Goal: Communication & Community: Answer question/provide support

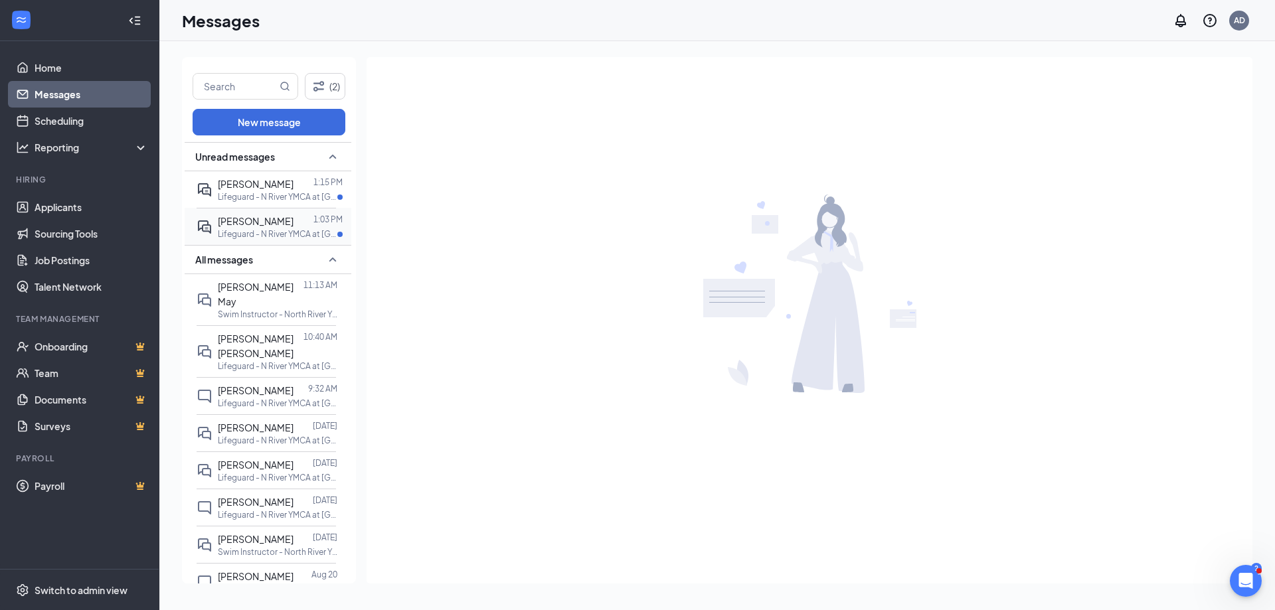
click at [272, 240] on div "[PERSON_NAME] 1:03 PM Lifeguard - N River YMCA at [GEOGRAPHIC_DATA]" at bounding box center [266, 226] width 139 height 37
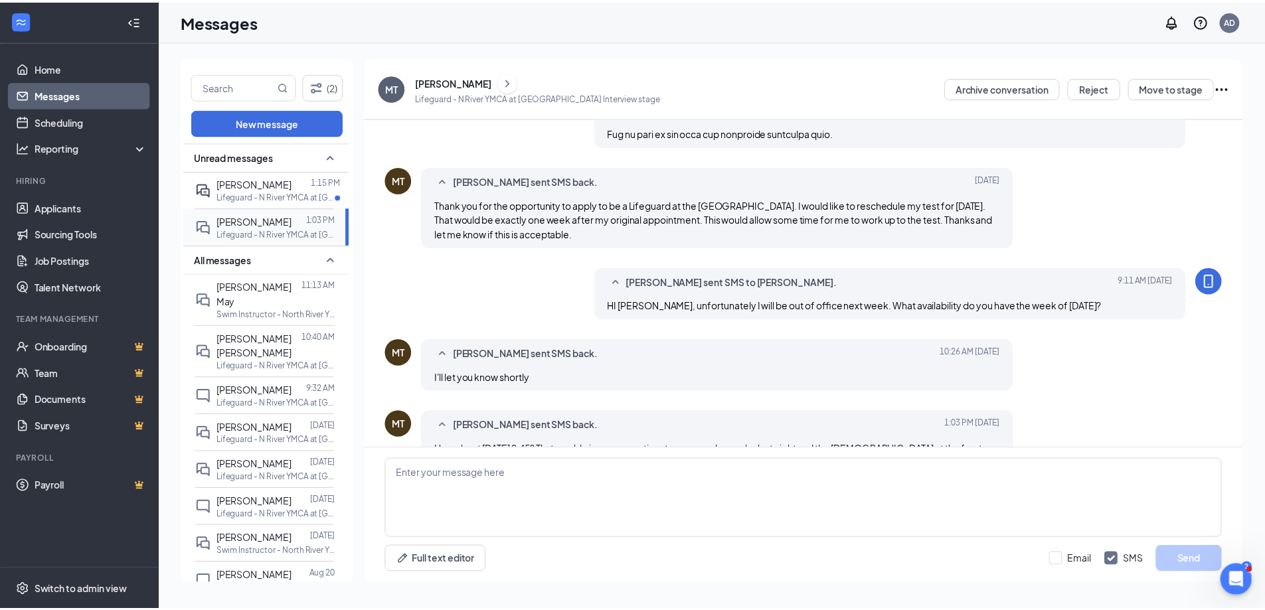
scroll to position [827, 0]
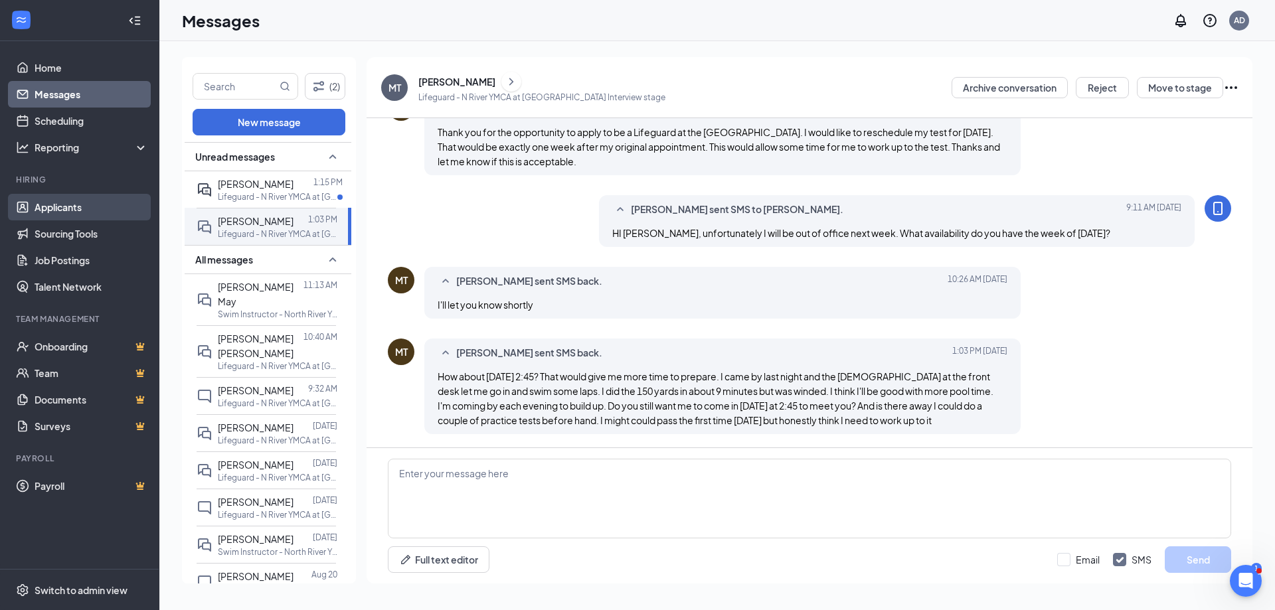
click at [56, 216] on link "Applicants" at bounding box center [92, 207] width 114 height 27
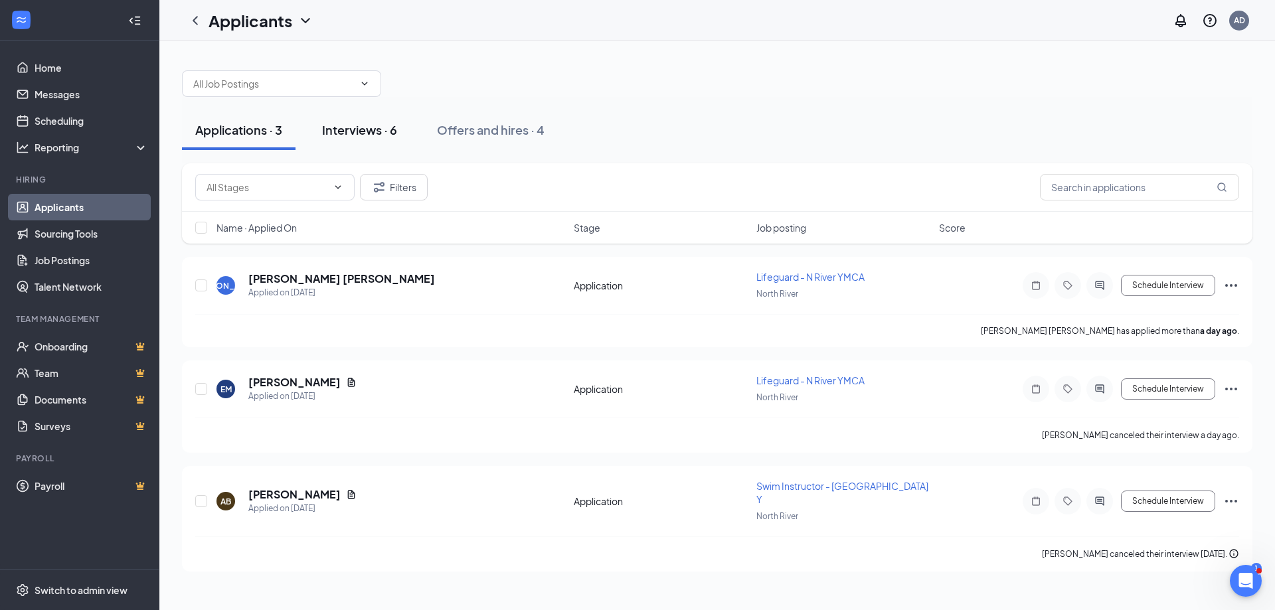
click at [381, 145] on button "Interviews · 6" at bounding box center [360, 130] width 102 height 40
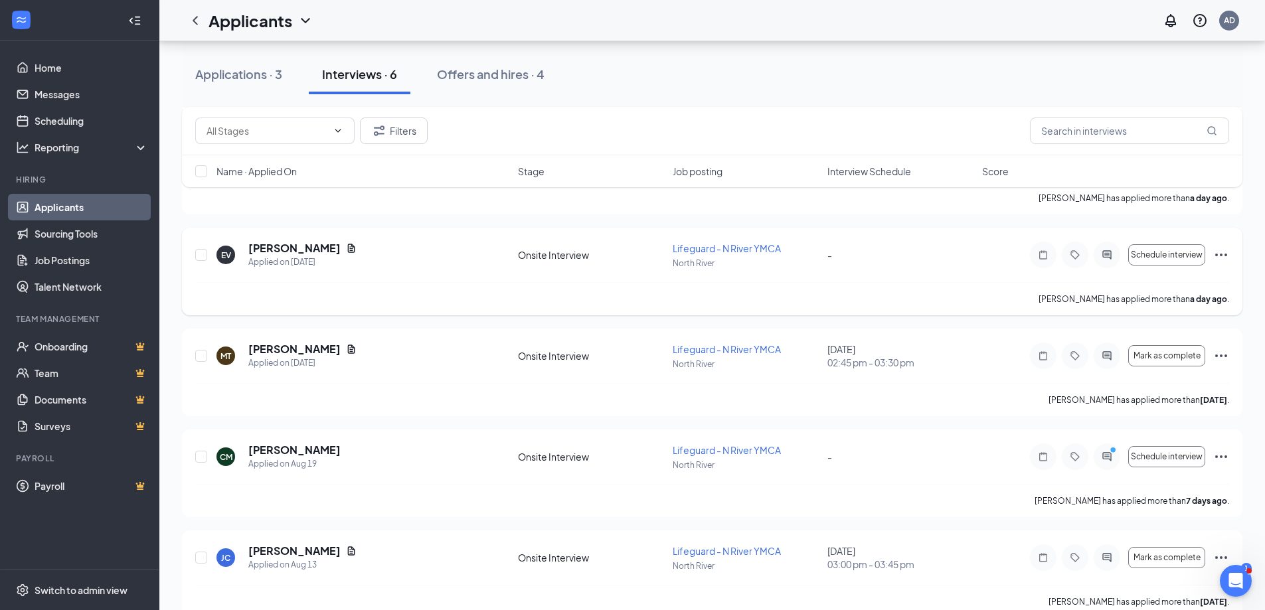
scroll to position [255, 0]
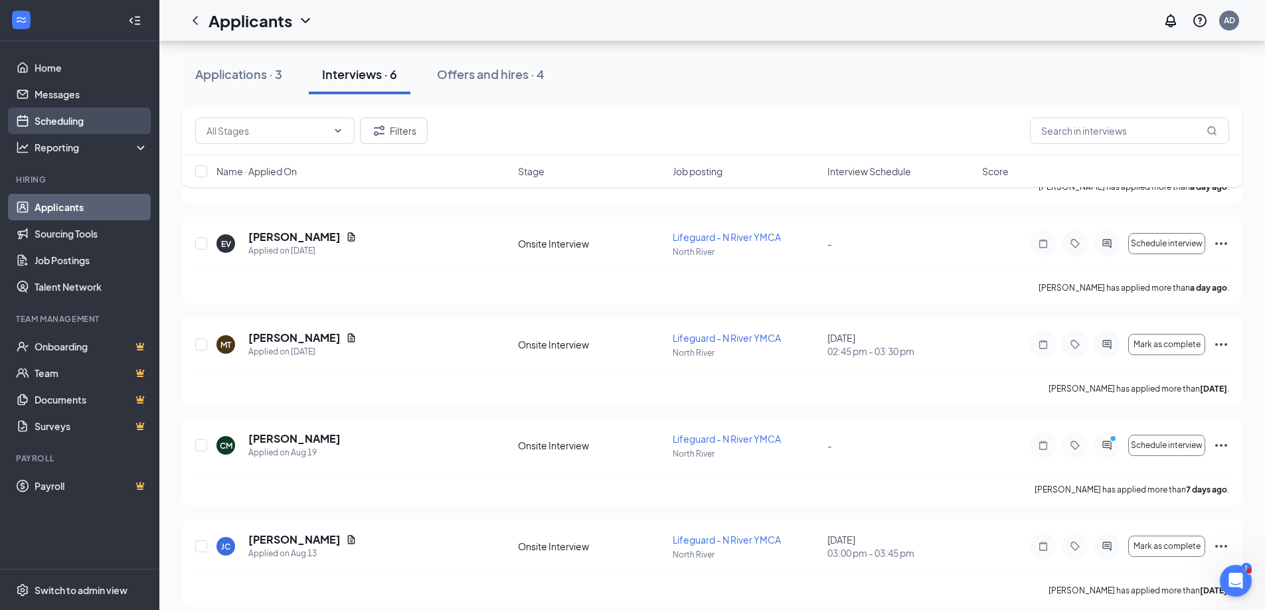
click at [56, 112] on link "Scheduling" at bounding box center [92, 121] width 114 height 27
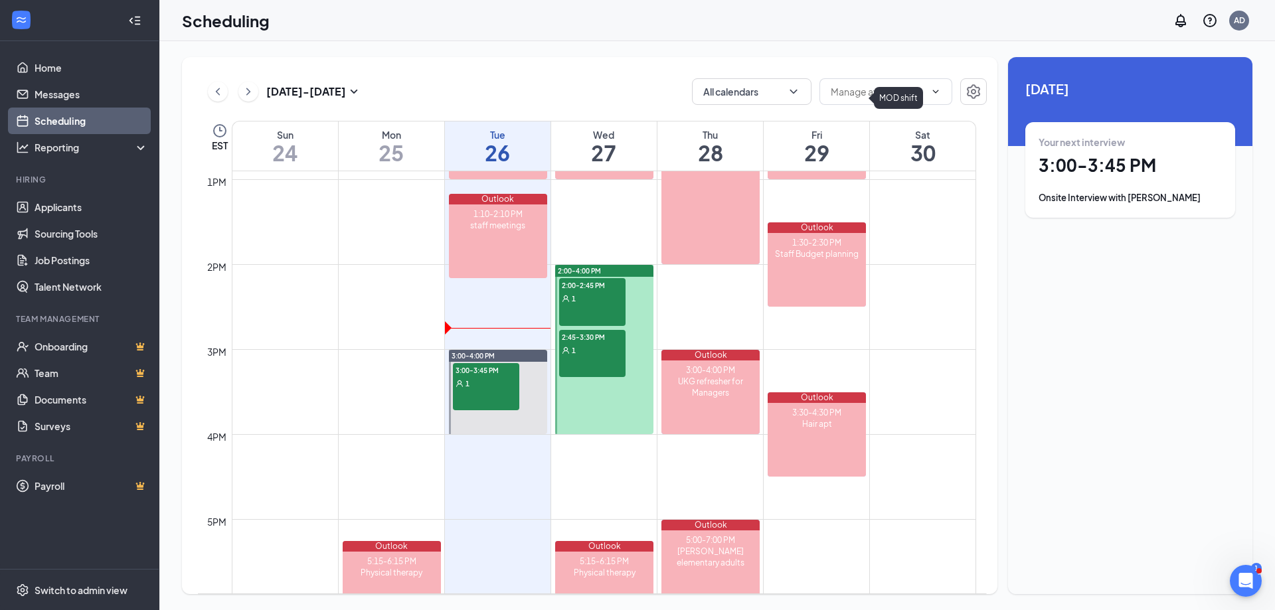
scroll to position [1117, 0]
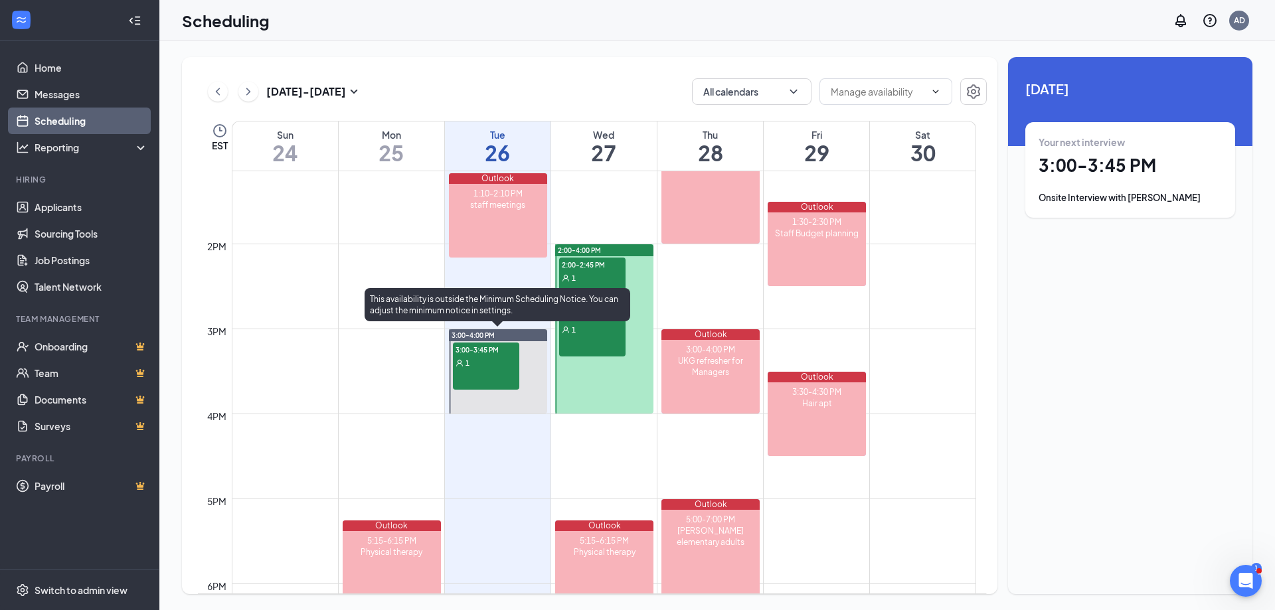
click at [473, 365] on div "1" at bounding box center [486, 362] width 66 height 13
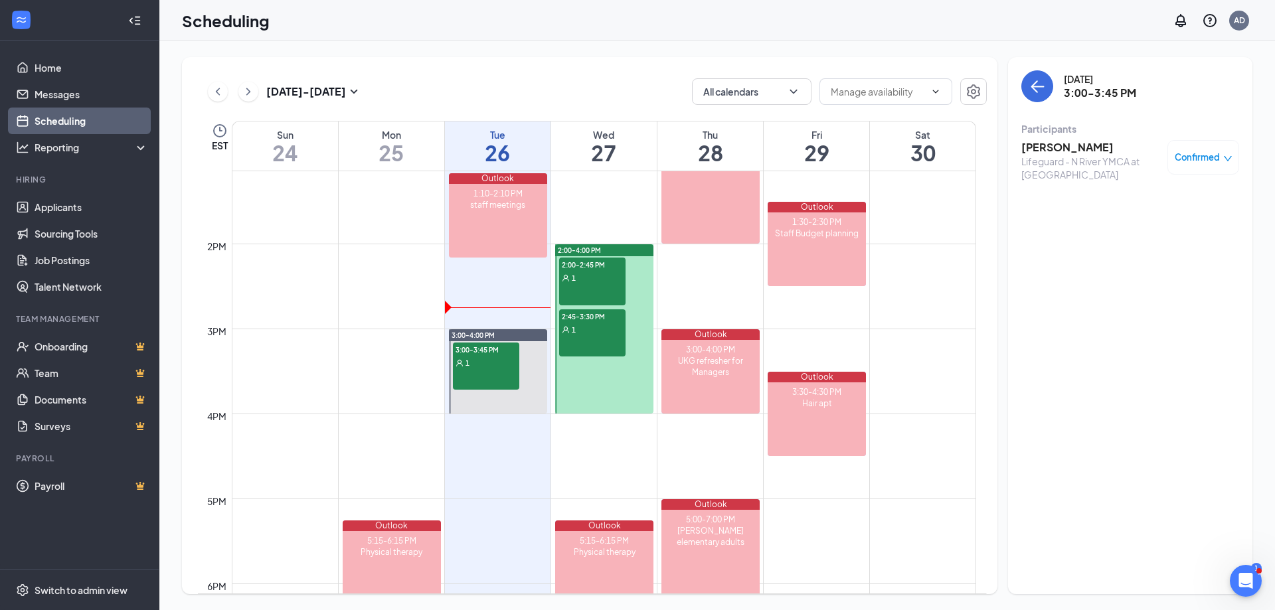
click at [1060, 149] on h3 "[PERSON_NAME]" at bounding box center [1090, 147] width 139 height 15
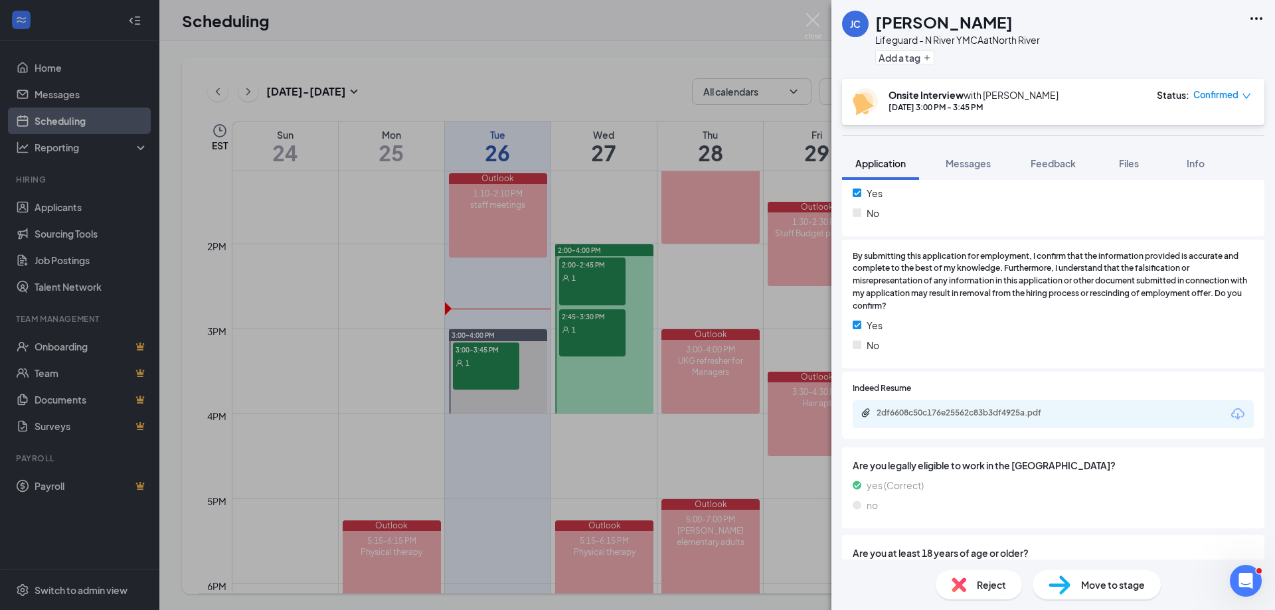
scroll to position [996, 0]
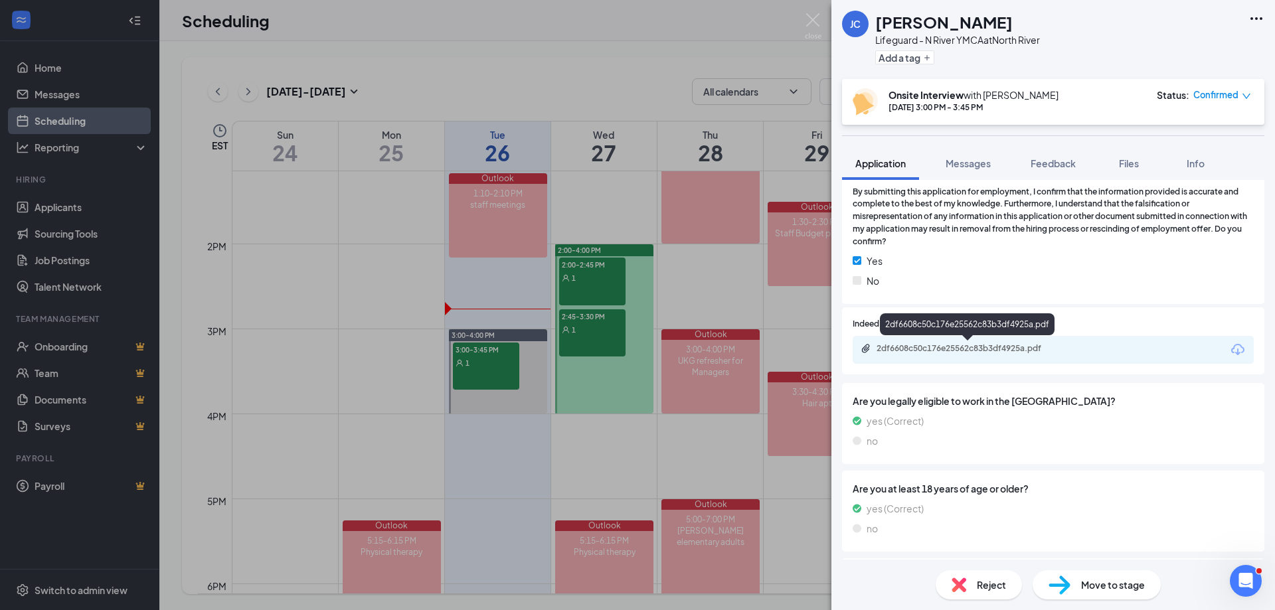
click at [1020, 350] on div "2df6608c50c176e25562c83b3df4925a.pdf" at bounding box center [969, 348] width 186 height 11
click at [968, 169] on span "Messages" at bounding box center [967, 163] width 45 height 12
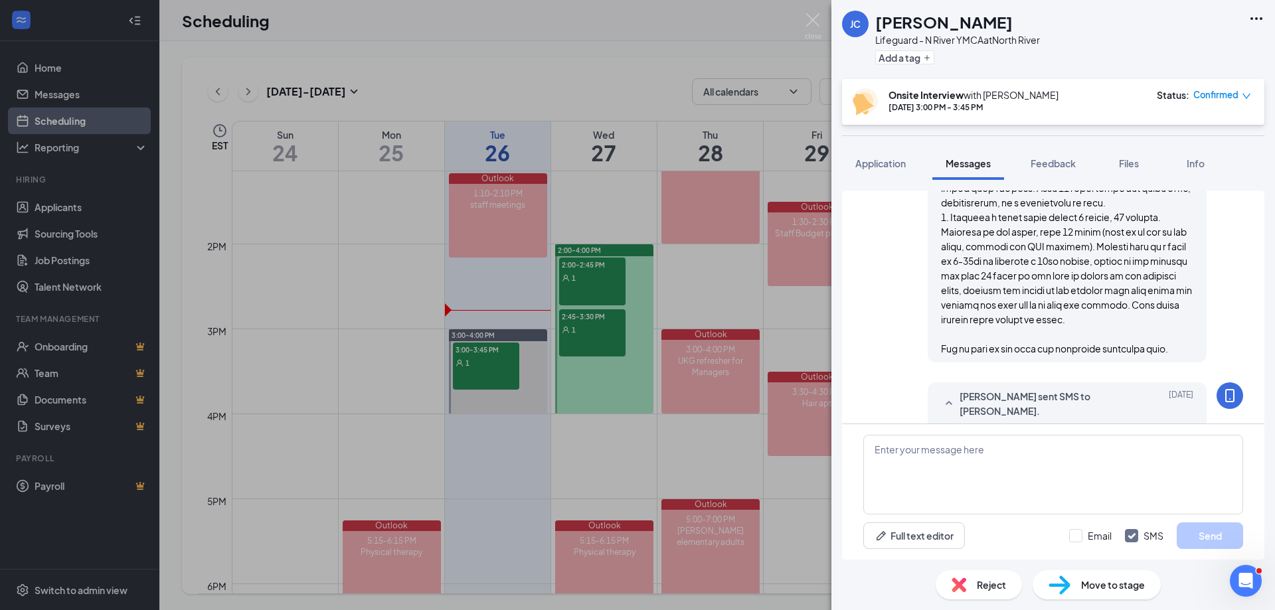
scroll to position [817, 0]
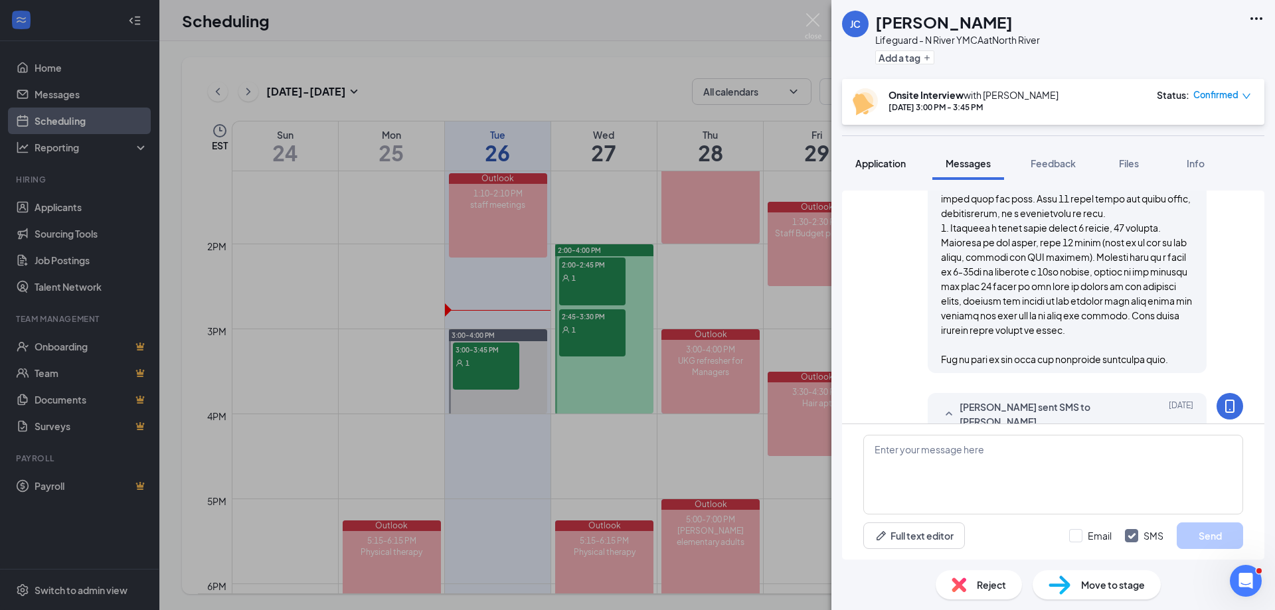
click at [879, 157] on div "Application" at bounding box center [880, 163] width 50 height 13
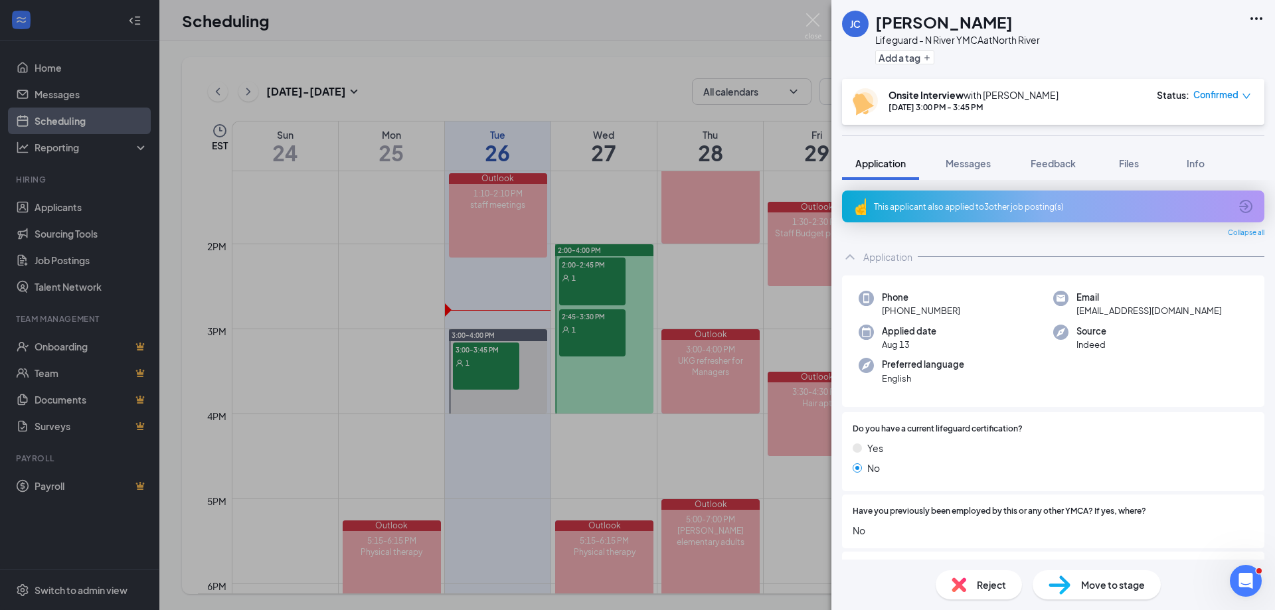
click at [1085, 210] on div "This applicant also applied to 3 other job posting(s)" at bounding box center [1052, 206] width 356 height 11
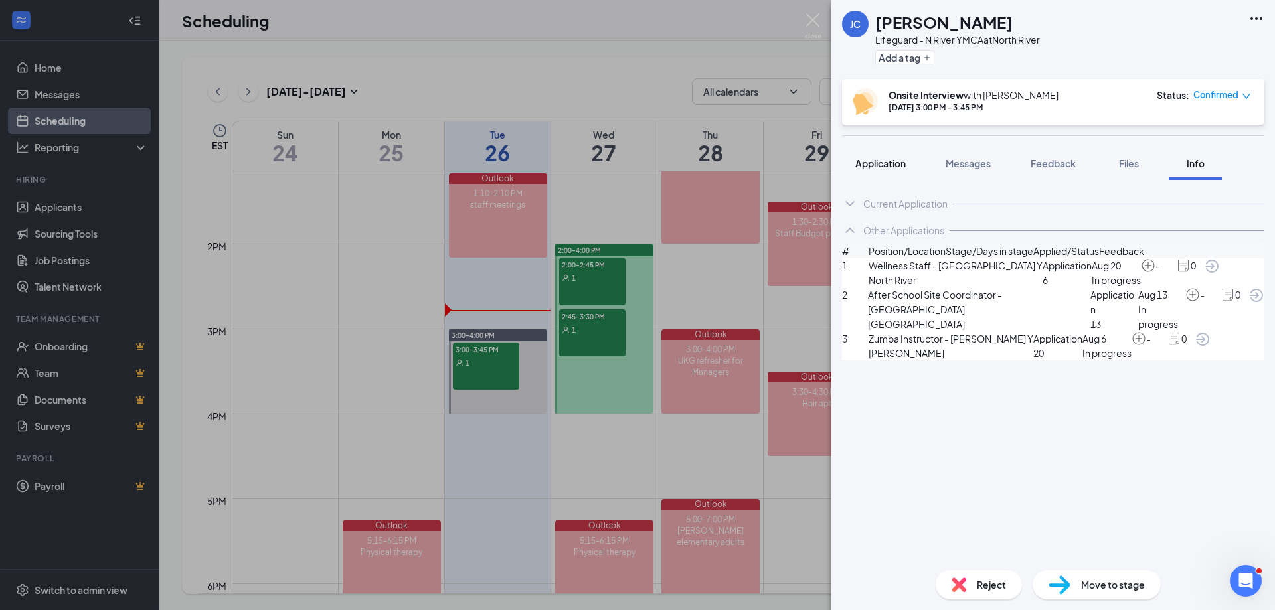
click at [878, 157] on div "Application" at bounding box center [880, 163] width 50 height 13
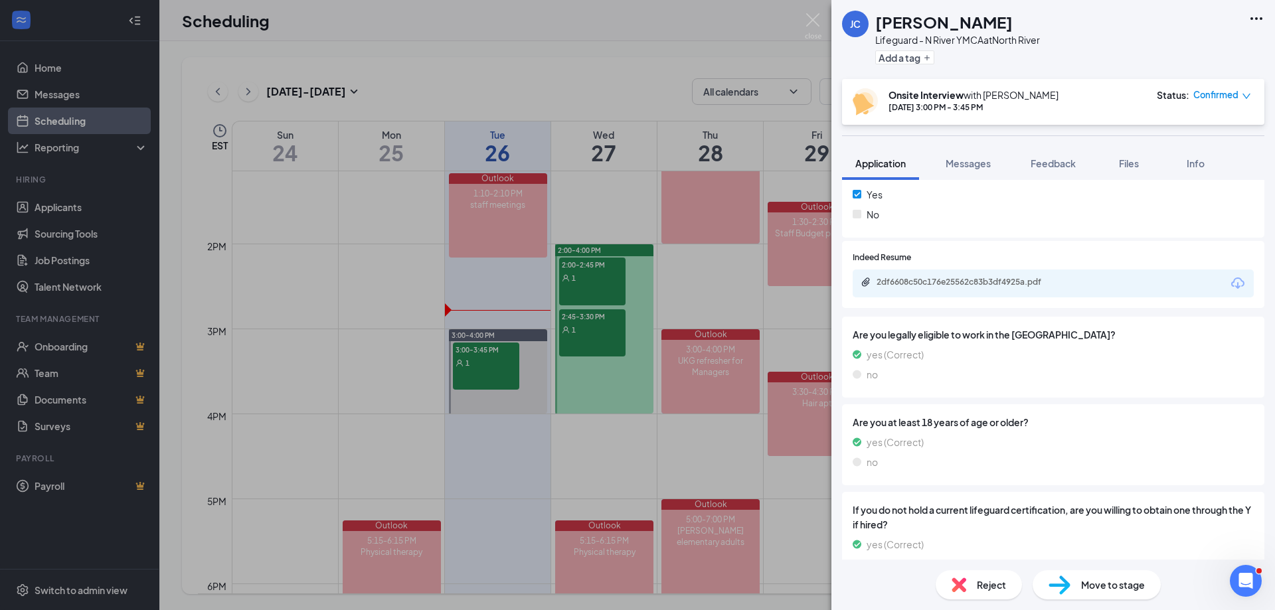
scroll to position [1094, 0]
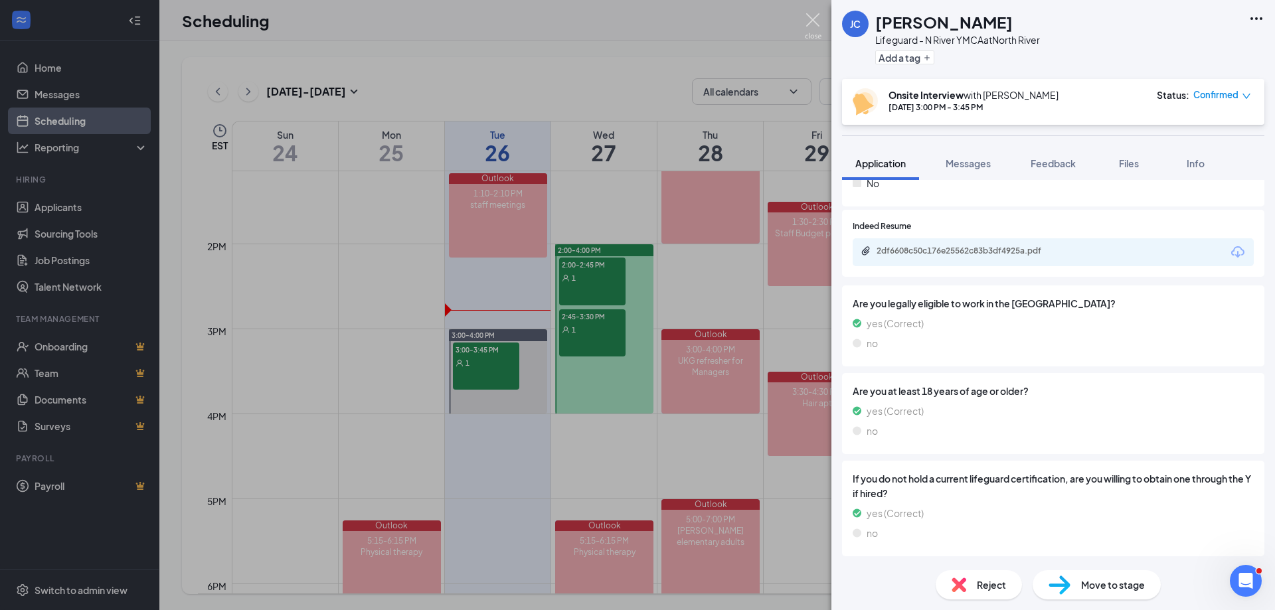
click at [811, 26] on img at bounding box center [813, 26] width 17 height 26
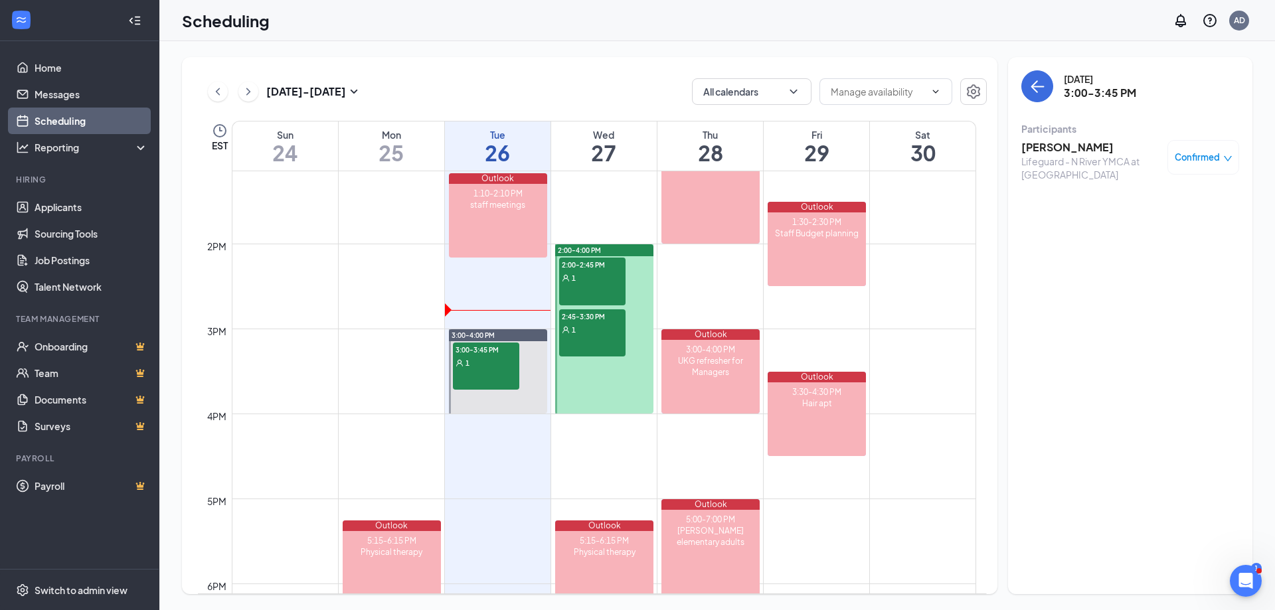
click at [594, 289] on div "2:00-2:45 PM 1" at bounding box center [592, 282] width 66 height 48
click at [1046, 147] on h3 "[PERSON_NAME]" at bounding box center [1090, 147] width 139 height 15
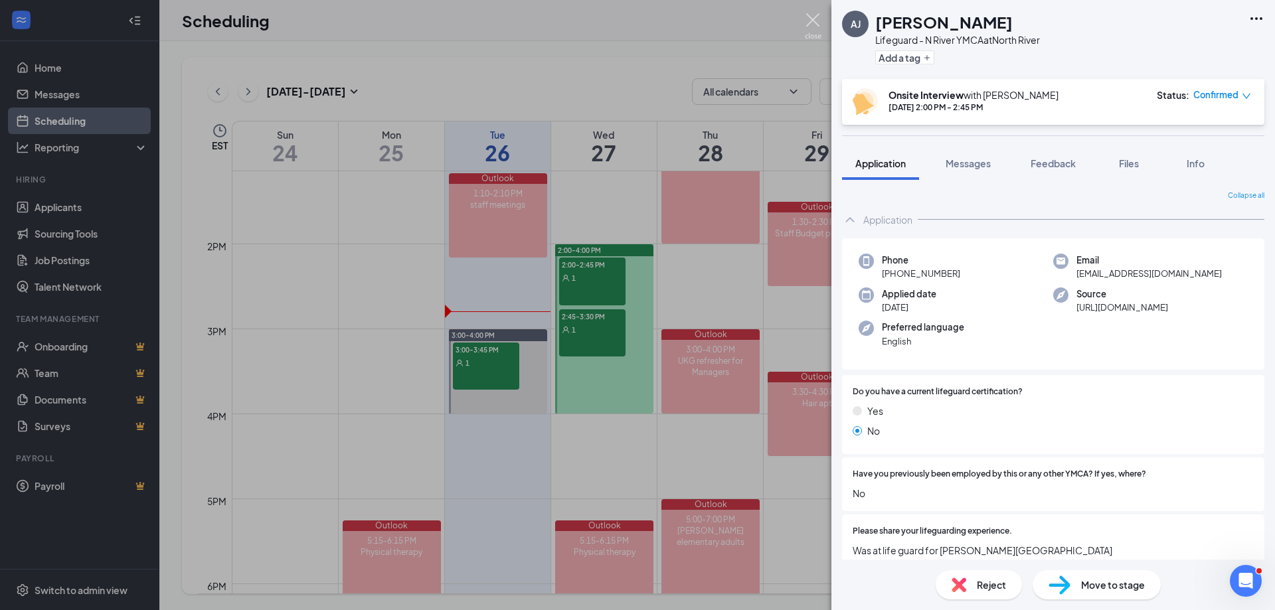
click at [816, 16] on img at bounding box center [813, 26] width 17 height 26
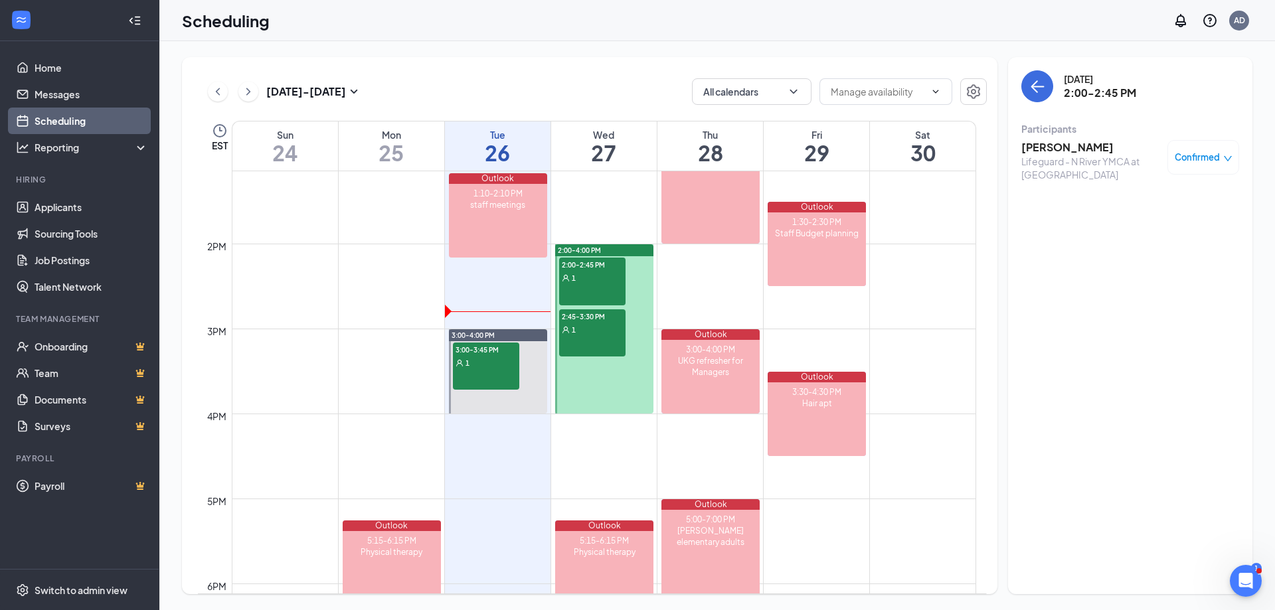
click at [602, 325] on div "1" at bounding box center [592, 329] width 66 height 13
click at [1054, 153] on h3 "[PERSON_NAME]" at bounding box center [1090, 147] width 139 height 15
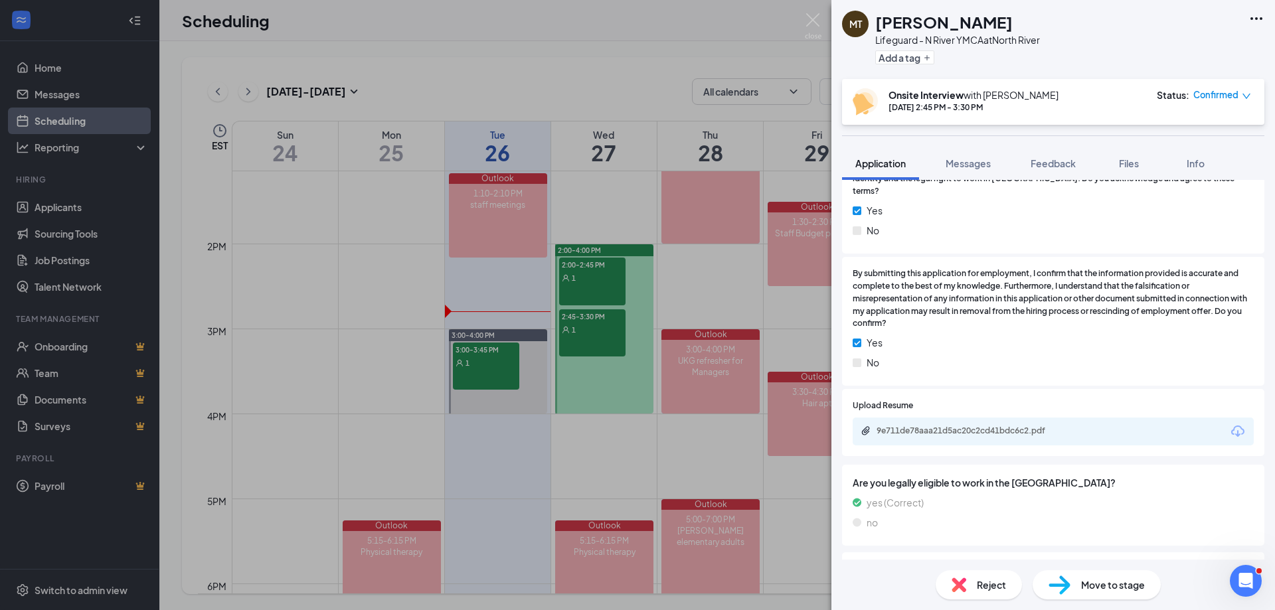
scroll to position [996, 0]
click at [923, 428] on div "9e711de78aaa21d5ac20c2cd41bdc6c2.pdf" at bounding box center [969, 427] width 186 height 11
click at [817, 20] on img at bounding box center [813, 26] width 17 height 26
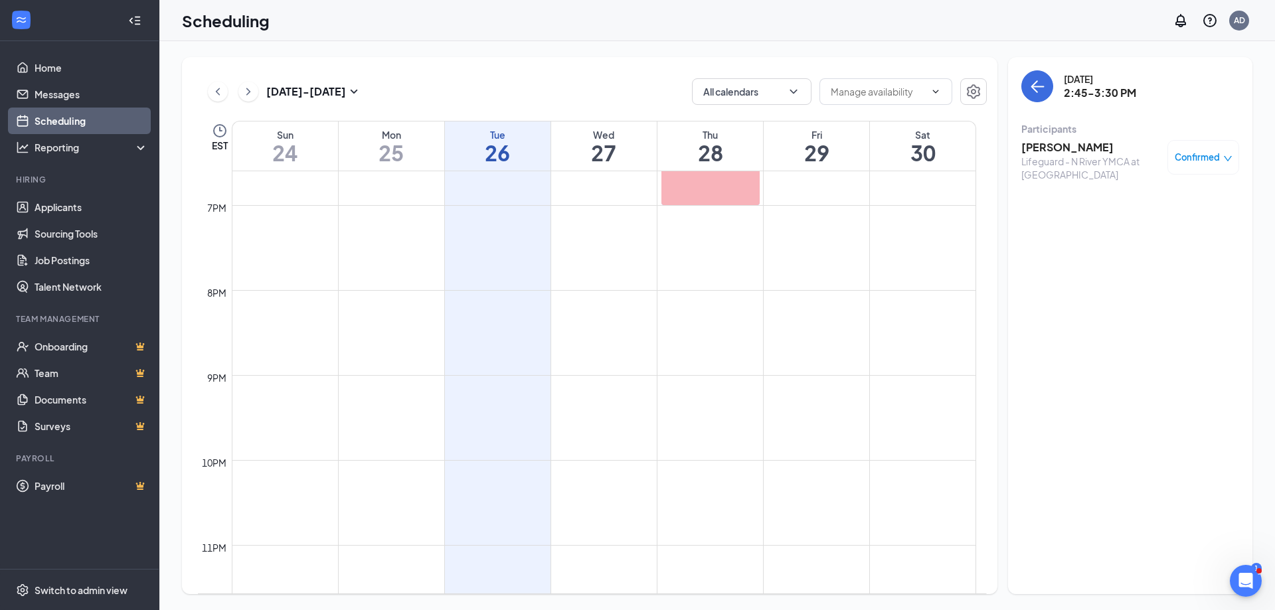
scroll to position [1582, 0]
click at [243, 100] on button at bounding box center [248, 92] width 20 height 20
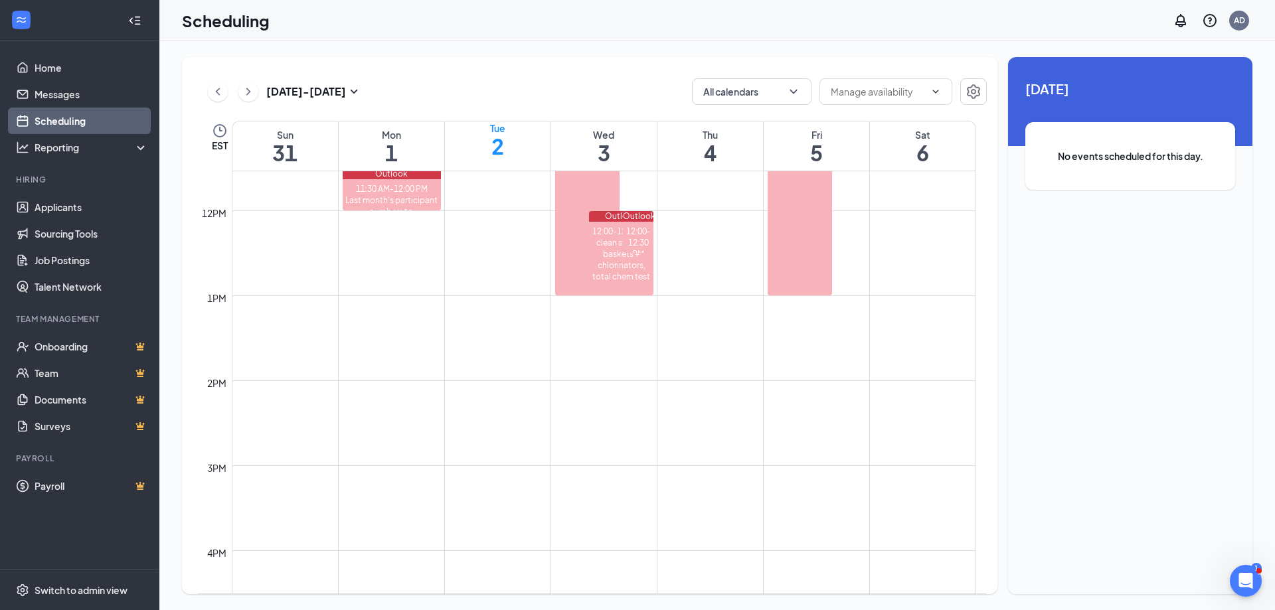
scroll to position [985, 0]
click at [211, 100] on div "[DATE] - [DATE]" at bounding box center [285, 91] width 154 height 27
click at [222, 93] on icon "ChevronLeft" at bounding box center [217, 92] width 13 height 16
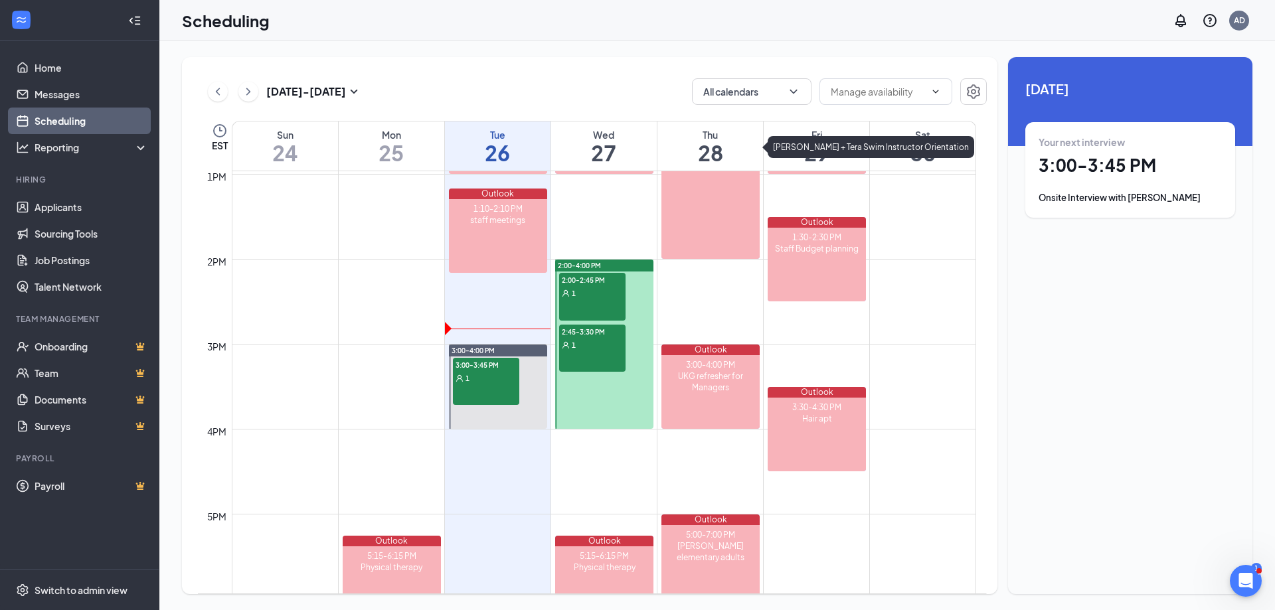
scroll to position [1184, 0]
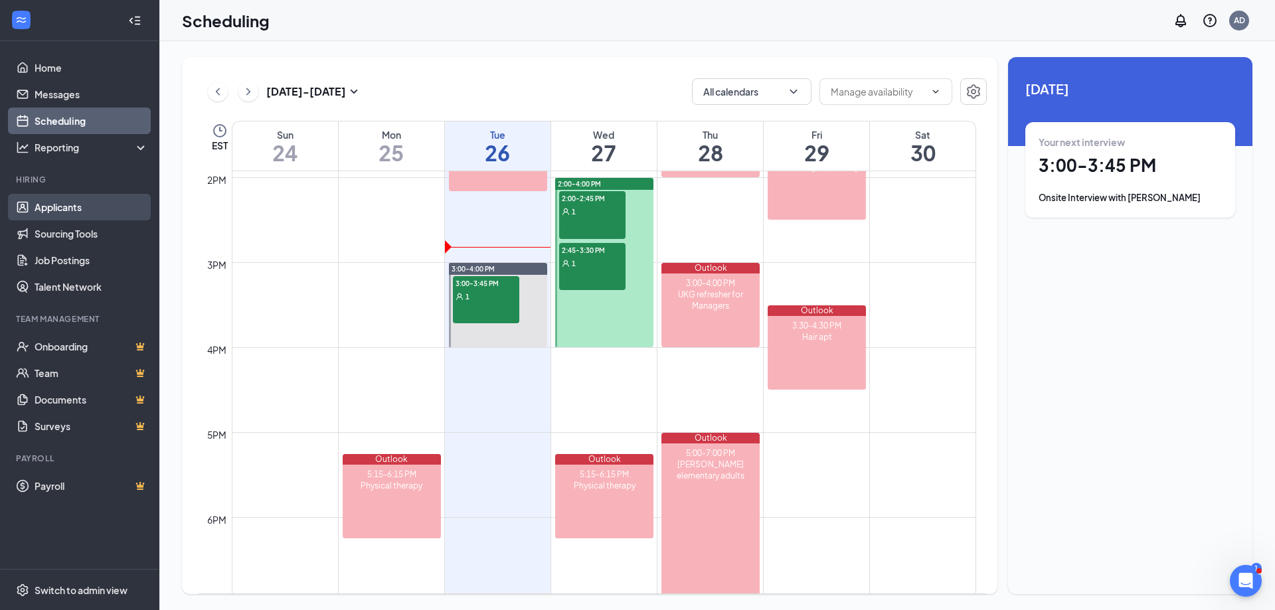
click at [80, 213] on link "Applicants" at bounding box center [92, 207] width 114 height 27
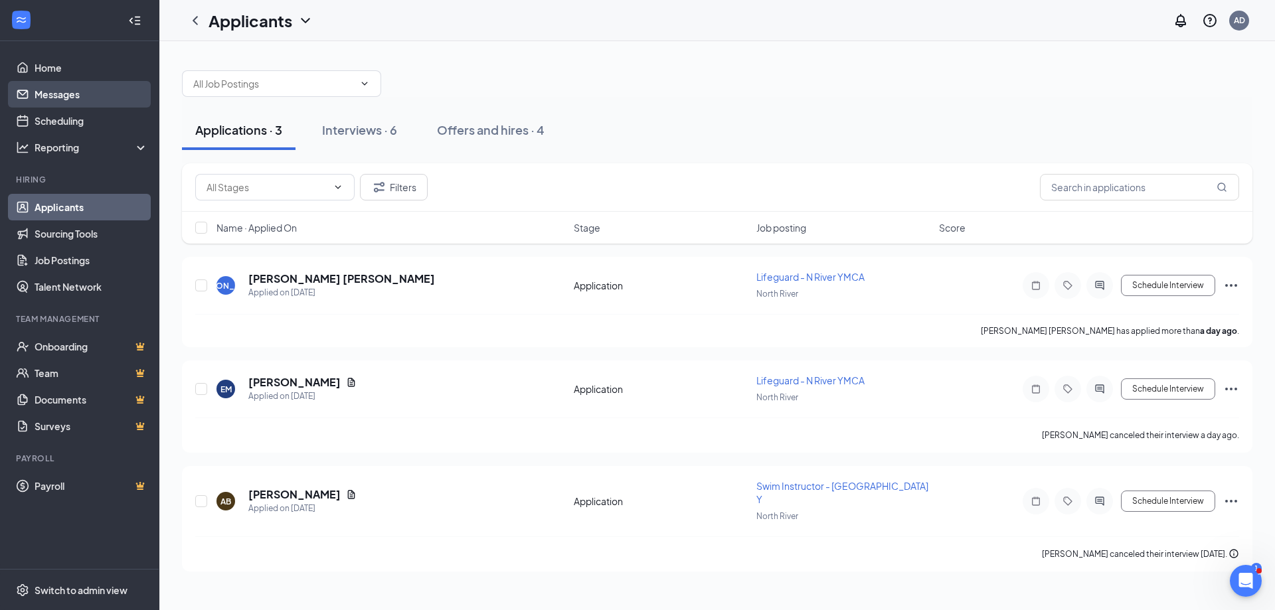
click at [58, 95] on link "Messages" at bounding box center [92, 94] width 114 height 27
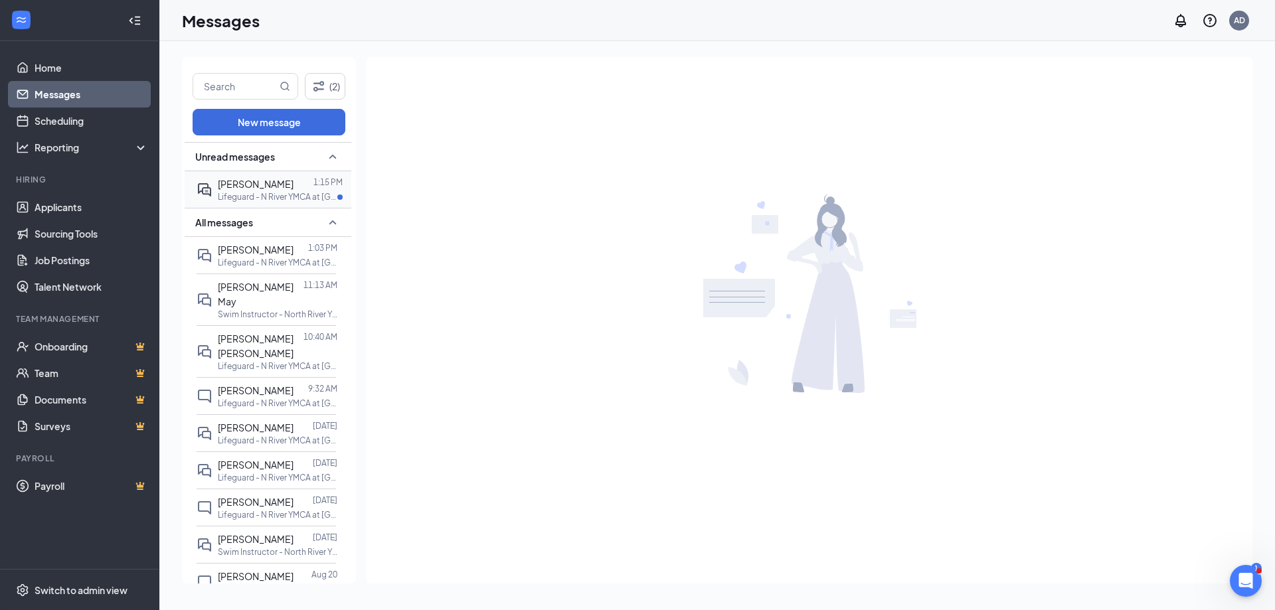
click at [231, 191] on div "[PERSON_NAME]" at bounding box center [256, 184] width 76 height 15
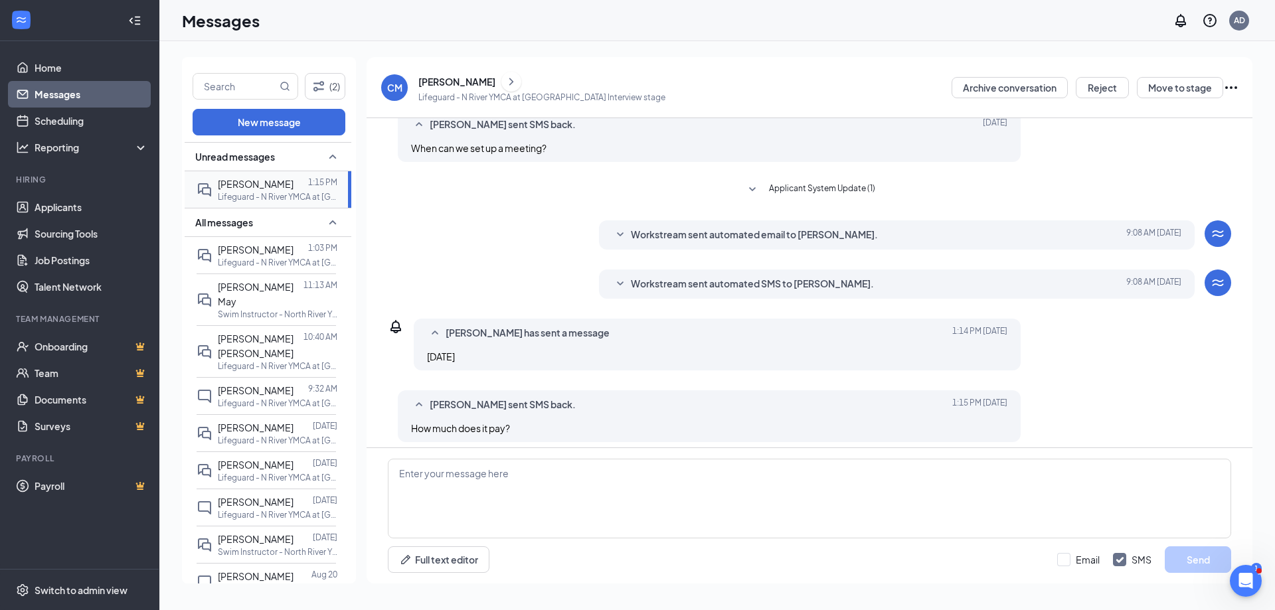
scroll to position [615, 0]
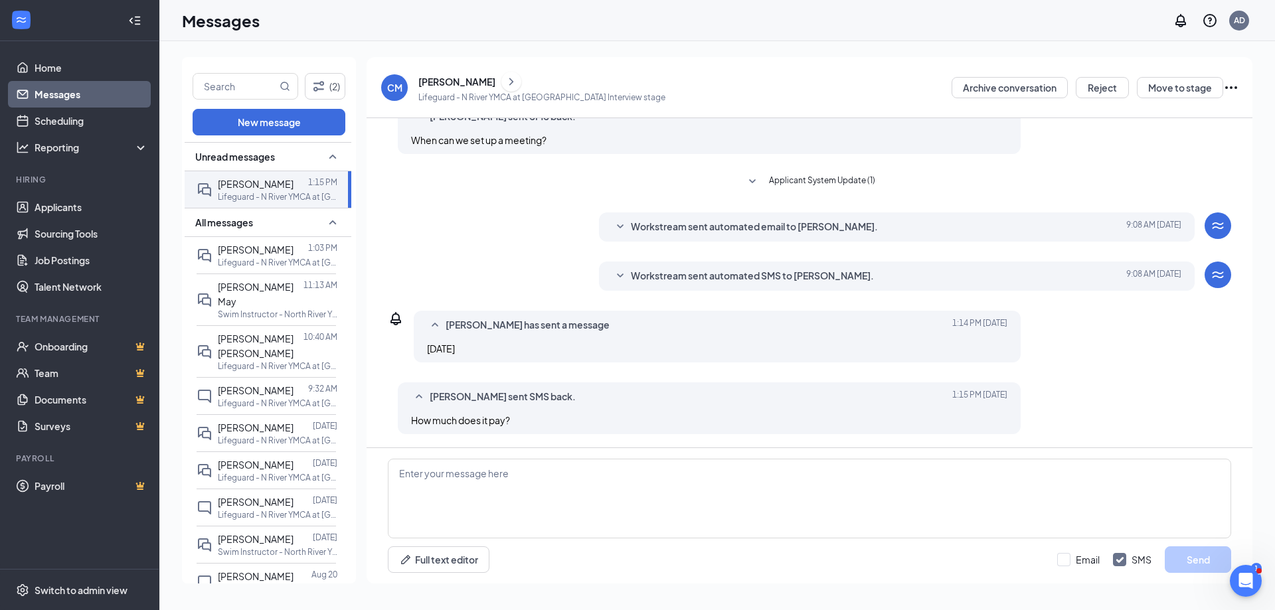
click at [616, 272] on icon "SmallChevronDown" at bounding box center [620, 276] width 16 height 16
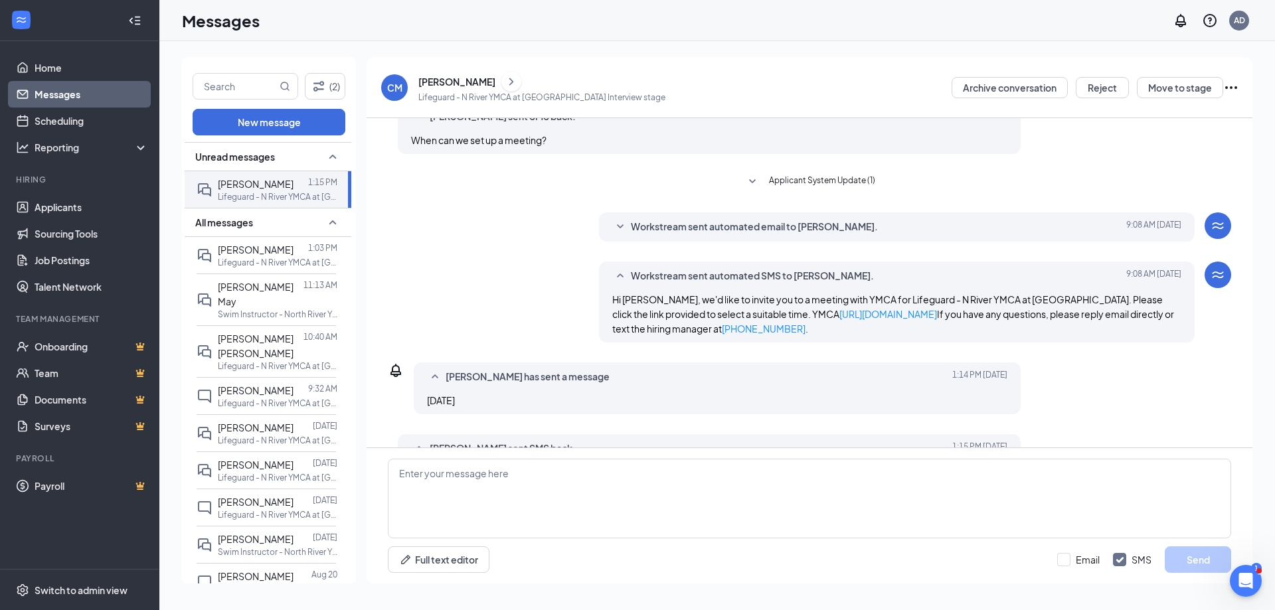
click at [616, 272] on icon "SmallChevronUp" at bounding box center [620, 276] width 16 height 16
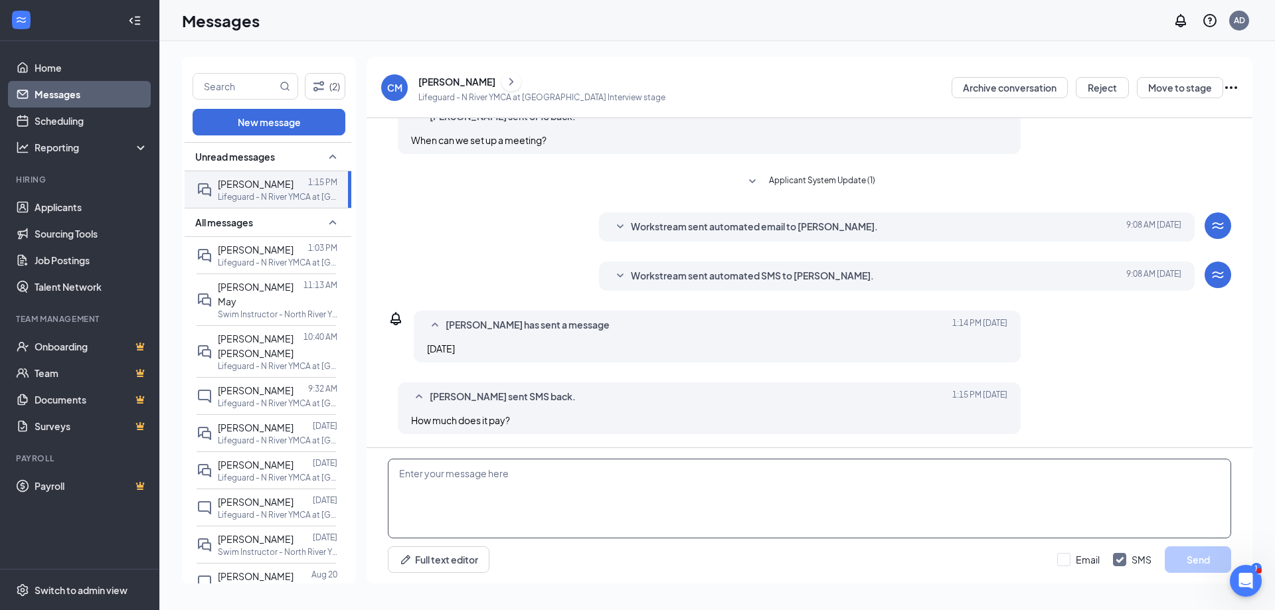
click at [570, 521] on textarea at bounding box center [809, 499] width 843 height 80
type textarea "$14.50/hr"
click at [1200, 568] on button "Send" at bounding box center [1198, 559] width 66 height 27
